Goal: Task Accomplishment & Management: Manage account settings

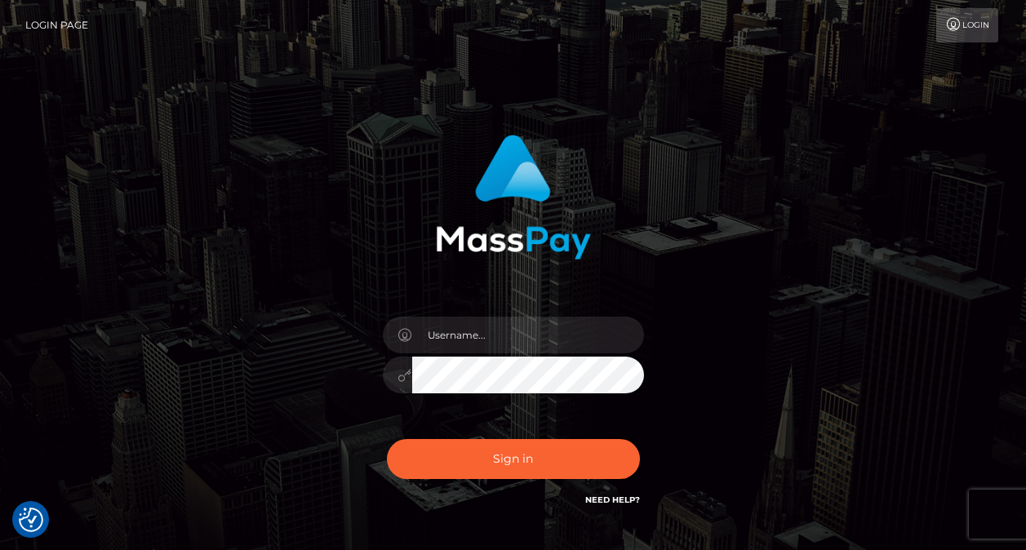
checkbox input "true"
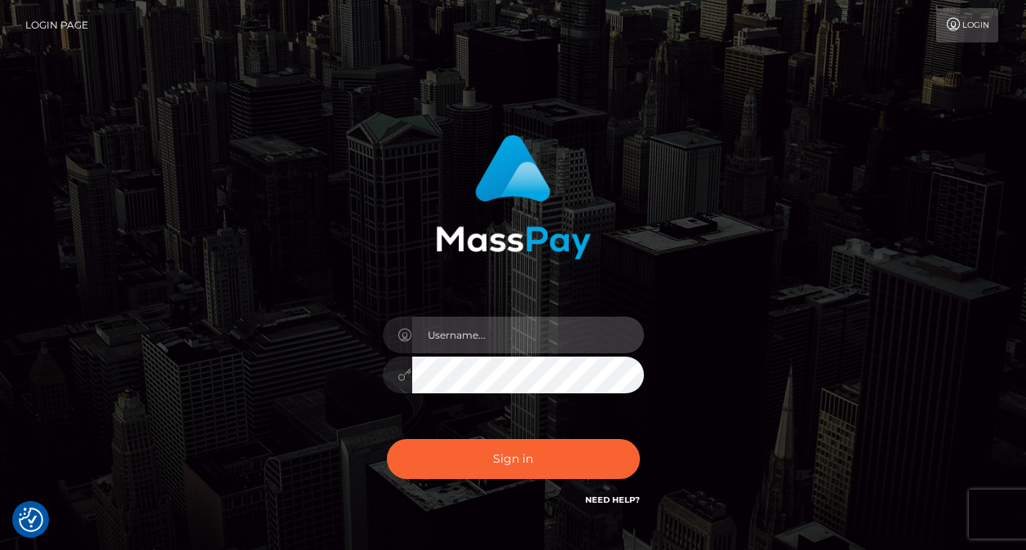
click at [569, 325] on input "text" at bounding box center [528, 335] width 232 height 37
type input "luckycharm898223@gmail.com"
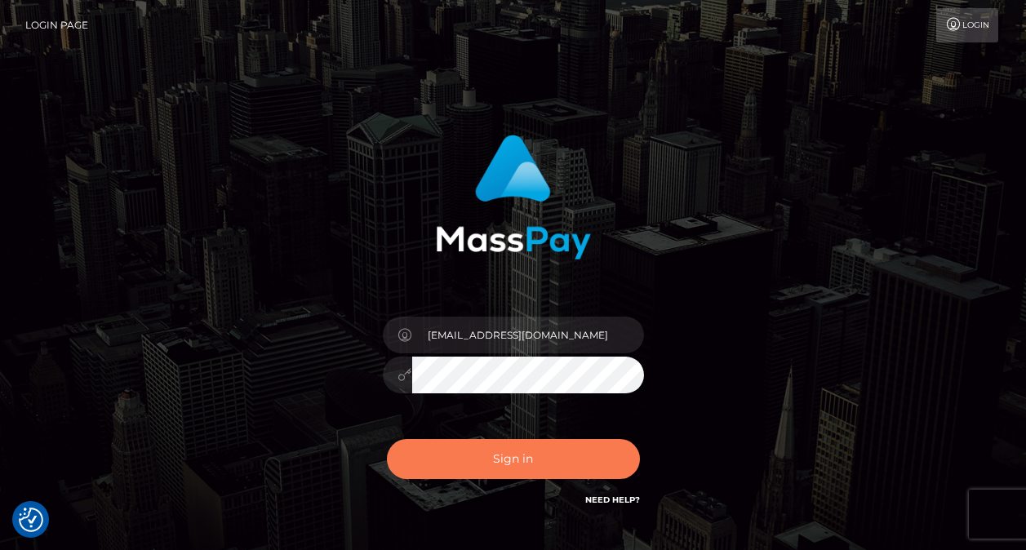
click at [571, 451] on button "Sign in" at bounding box center [513, 459] width 253 height 40
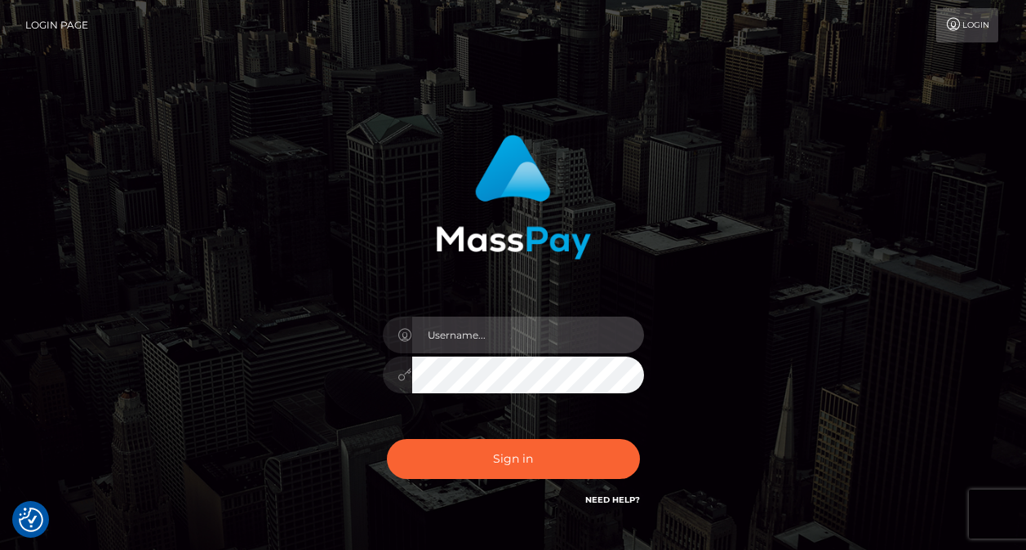
click at [447, 332] on input "text" at bounding box center [528, 335] width 232 height 37
type input "luckycharm898223@gmail.com"
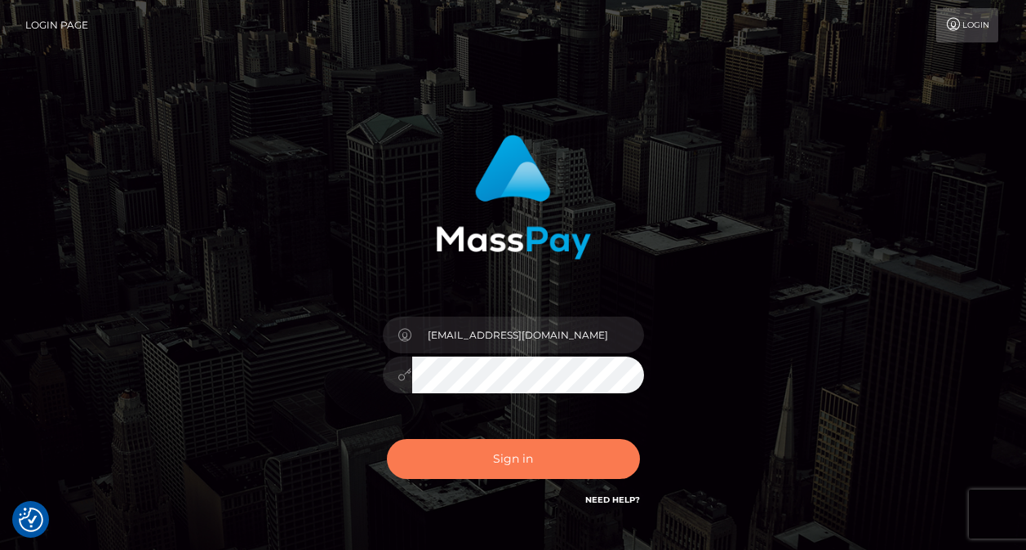
click at [568, 450] on button "Sign in" at bounding box center [513, 459] width 253 height 40
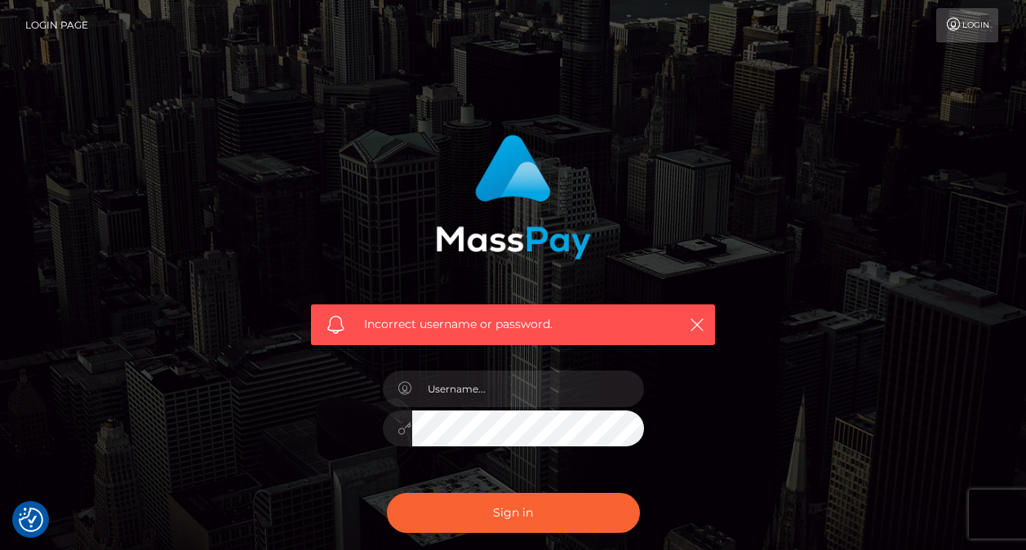
click at [721, 321] on div "Incorrect username or password." at bounding box center [513, 233] width 428 height 223
click at [704, 327] on icon "button" at bounding box center [697, 325] width 16 height 16
click at [699, 329] on icon "button" at bounding box center [697, 325] width 16 height 16
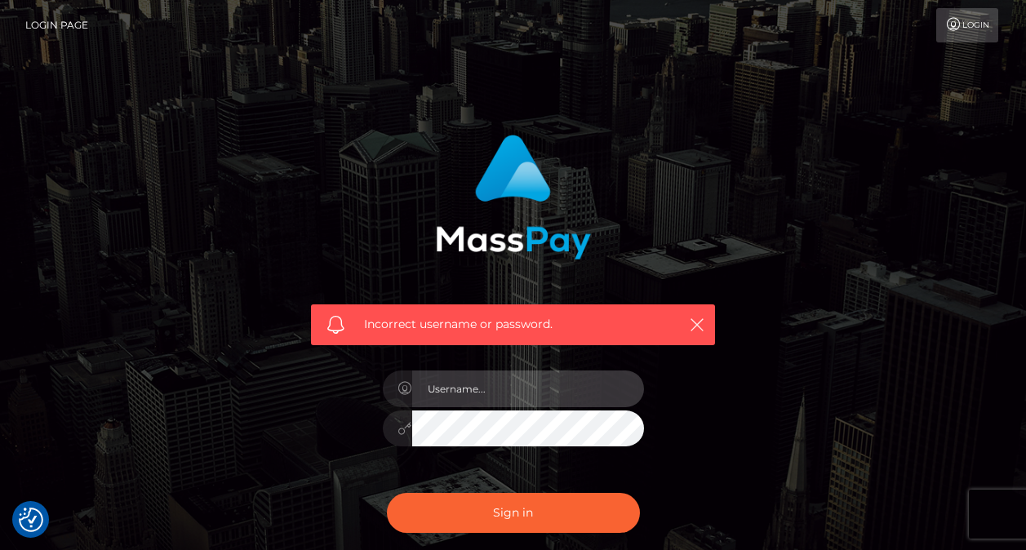
click at [473, 396] on input "text" at bounding box center [528, 389] width 232 height 37
